Goal: Navigation & Orientation: Go to known website

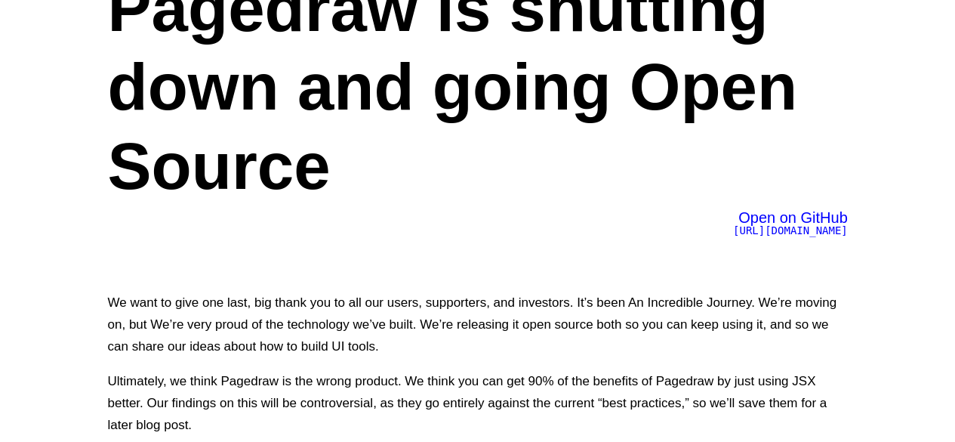
scroll to position [70, 0]
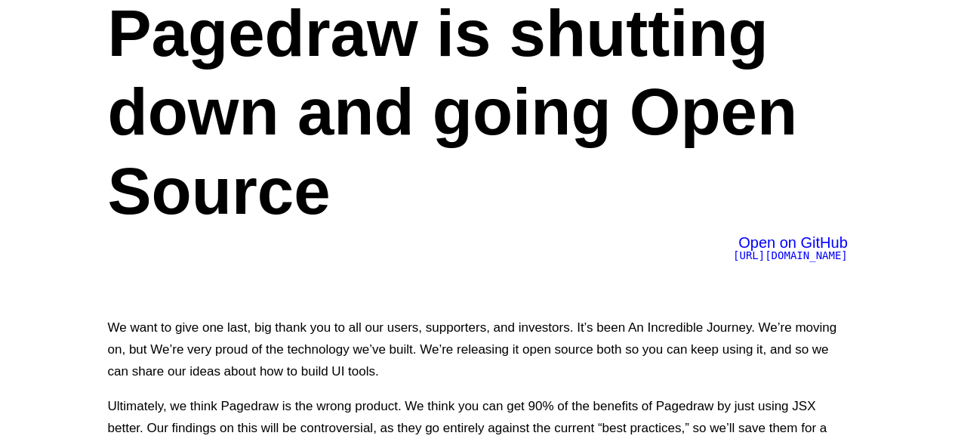
click at [771, 257] on span "https://github.com/Pagedraw/pagedraw" at bounding box center [790, 255] width 115 height 12
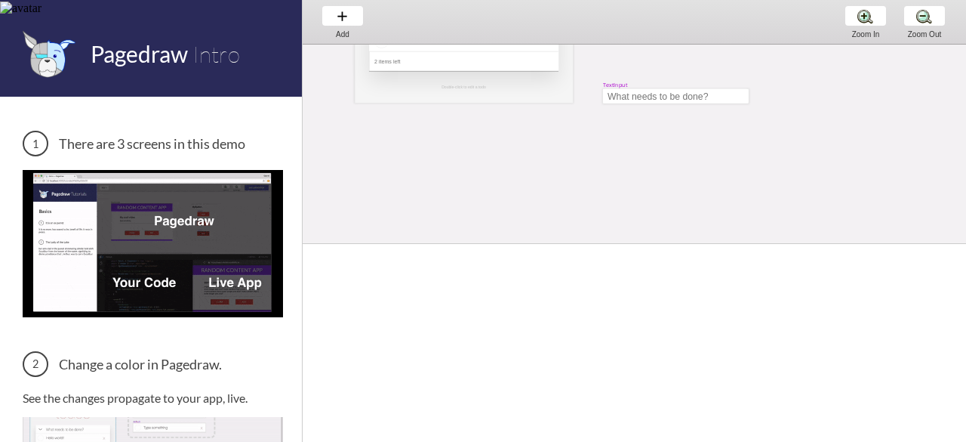
scroll to position [119, 0]
click at [346, 20] on div "Add Add Add" at bounding box center [342, 21] width 57 height 43
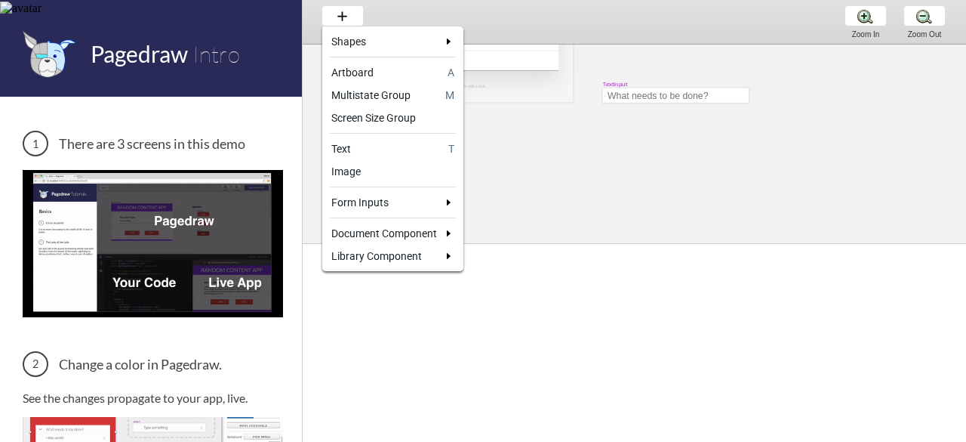
click at [657, 167] on div at bounding box center [483, 221] width 966 height 442
